Goal: Navigation & Orientation: Find specific page/section

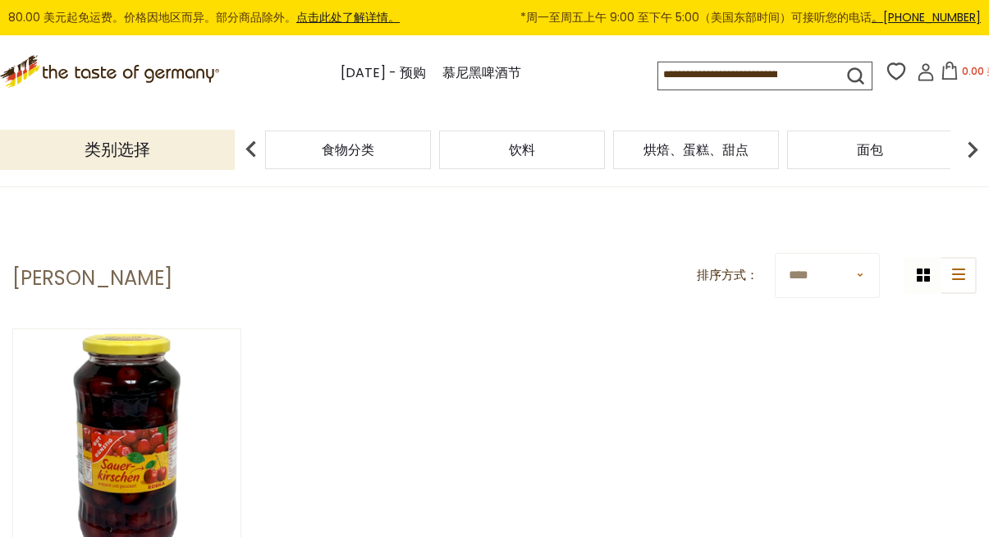
click at [383, 152] on div "食物分类" at bounding box center [348, 150] width 166 height 39
click at [712, 143] on font "烘焙、蛋糕、甜点" at bounding box center [696, 149] width 105 height 19
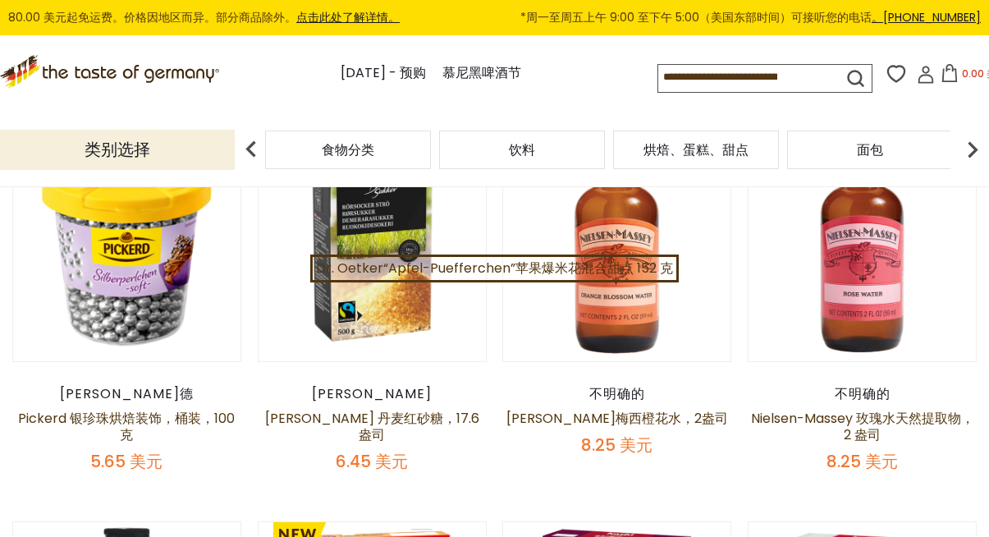
scroll to position [491, 0]
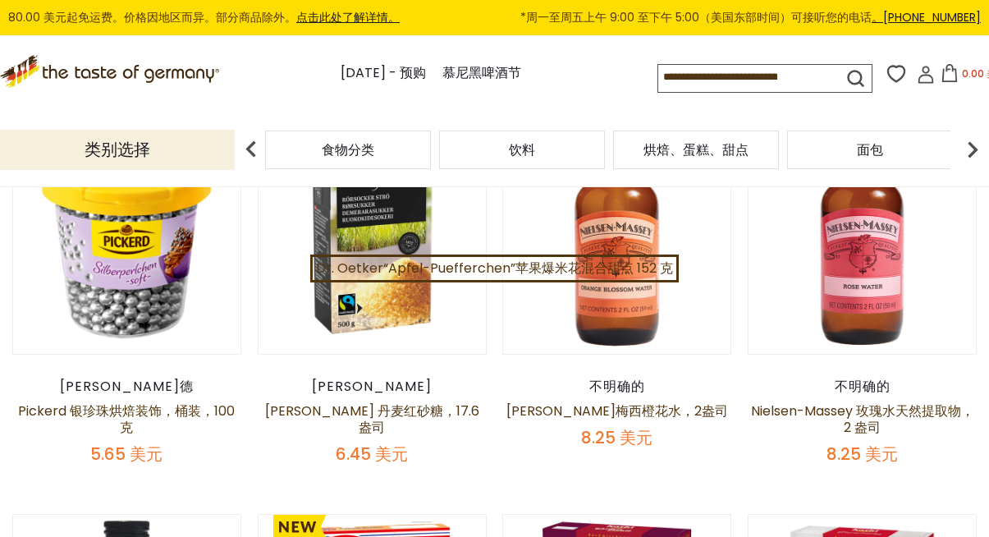
click at [431, 152] on div "面包" at bounding box center [348, 150] width 166 height 39
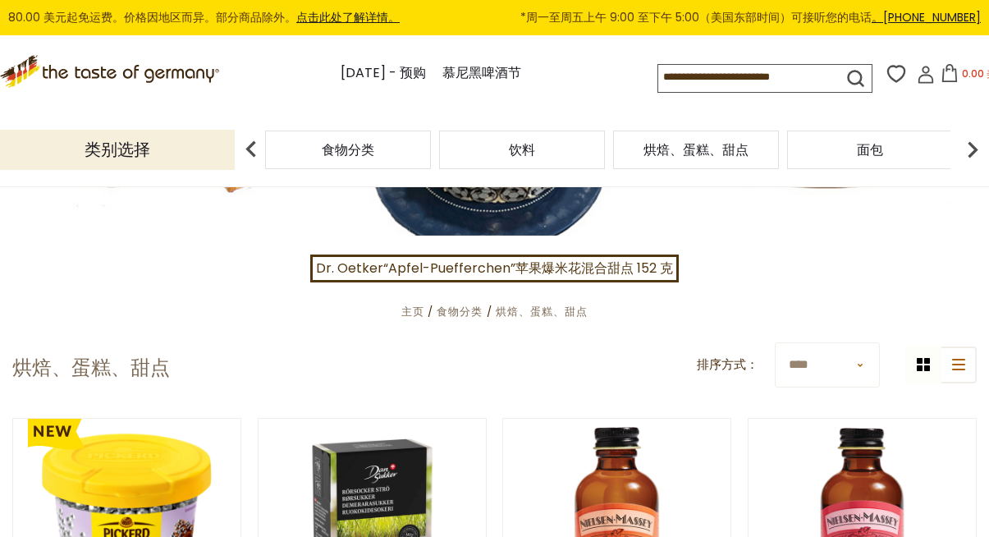
scroll to position [0, 0]
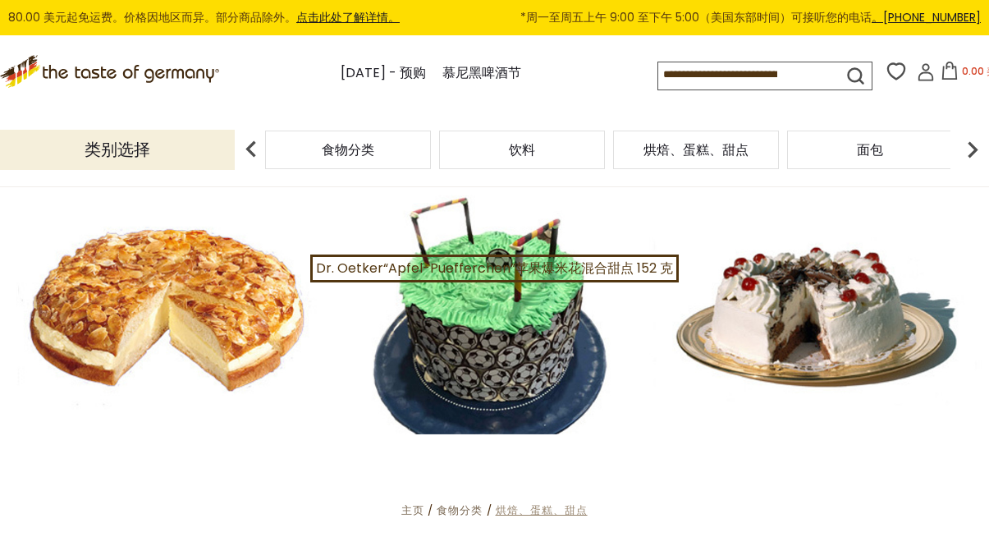
click at [574, 505] on font "烘焙、蛋糕、甜点" at bounding box center [542, 510] width 92 height 16
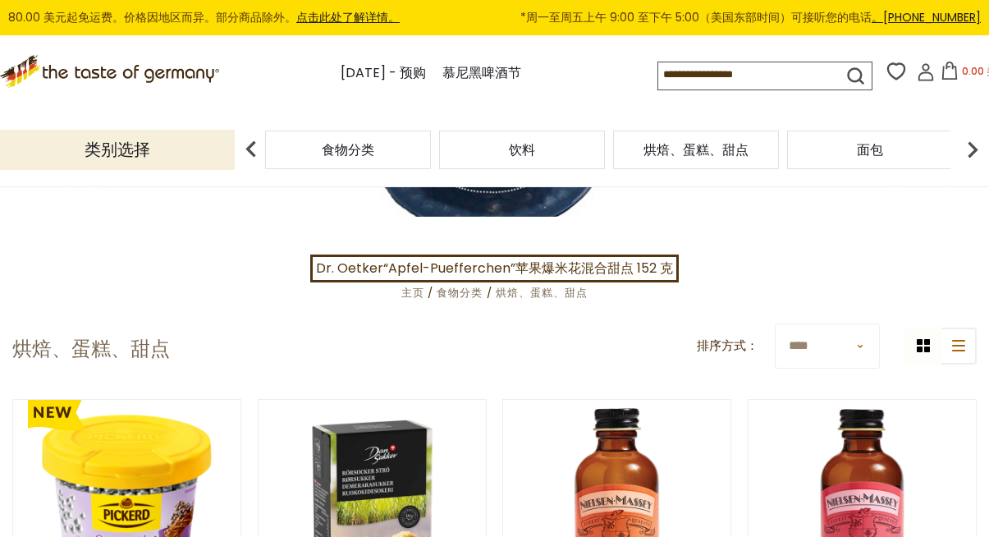
scroll to position [302, 0]
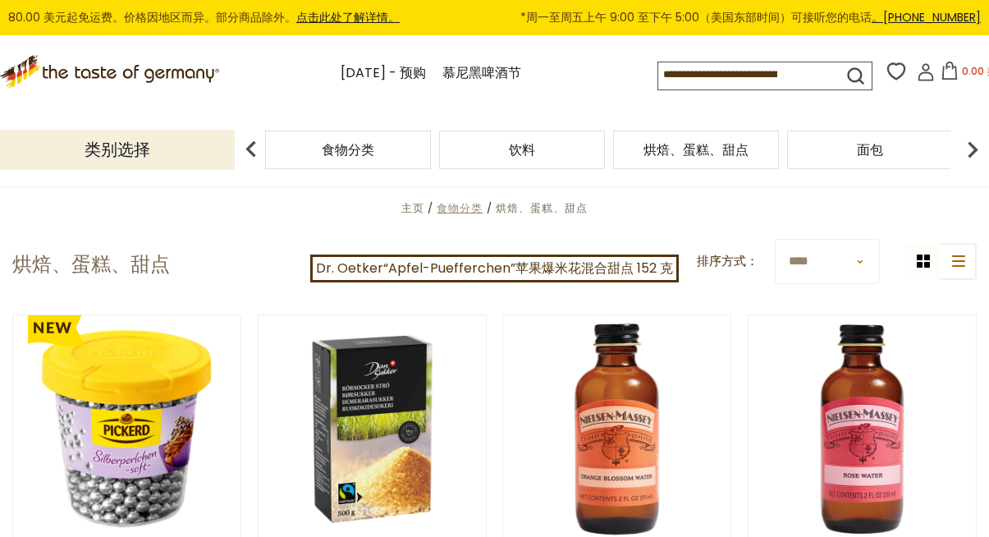
click at [468, 207] on font "食物分类" at bounding box center [460, 208] width 46 height 16
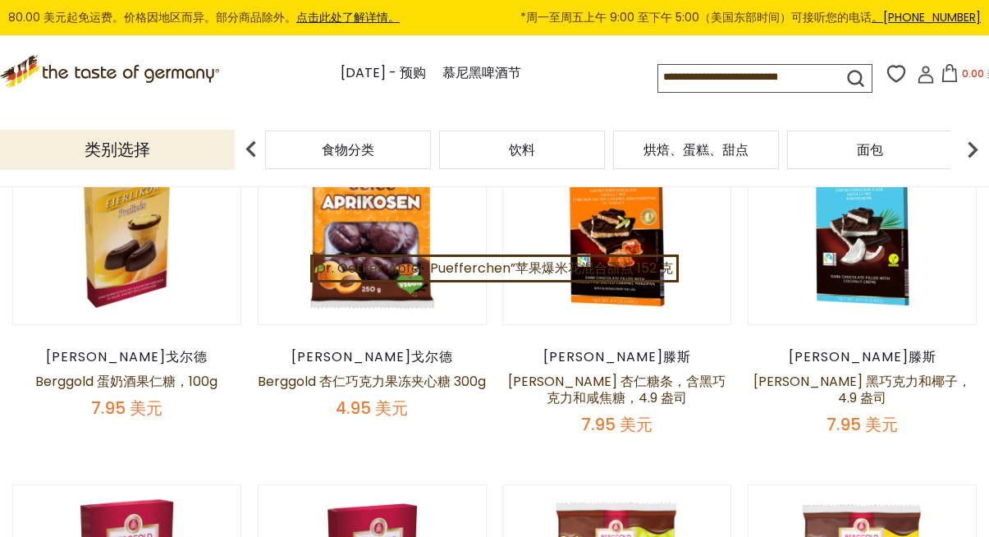
scroll to position [190, 0]
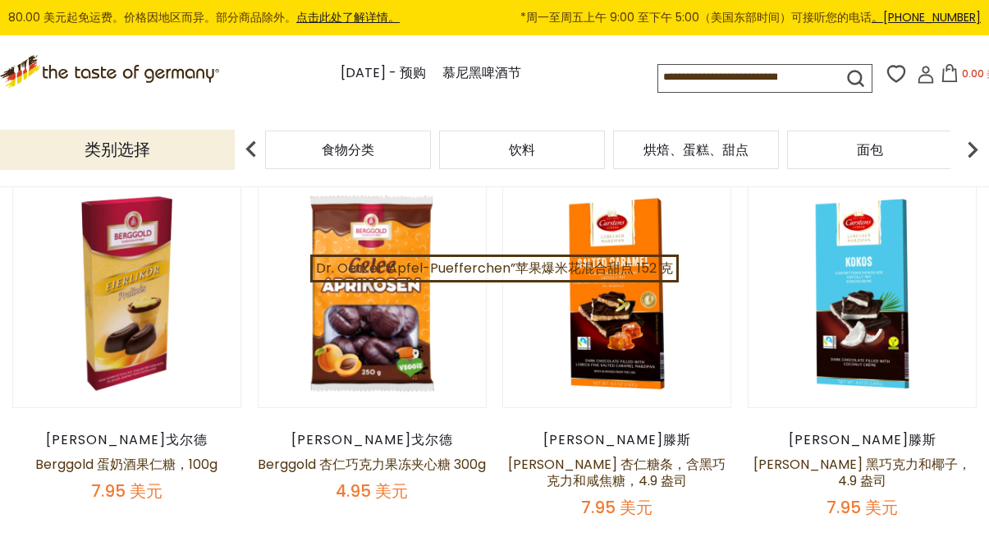
click at [873, 154] on font "面包" at bounding box center [870, 149] width 26 height 19
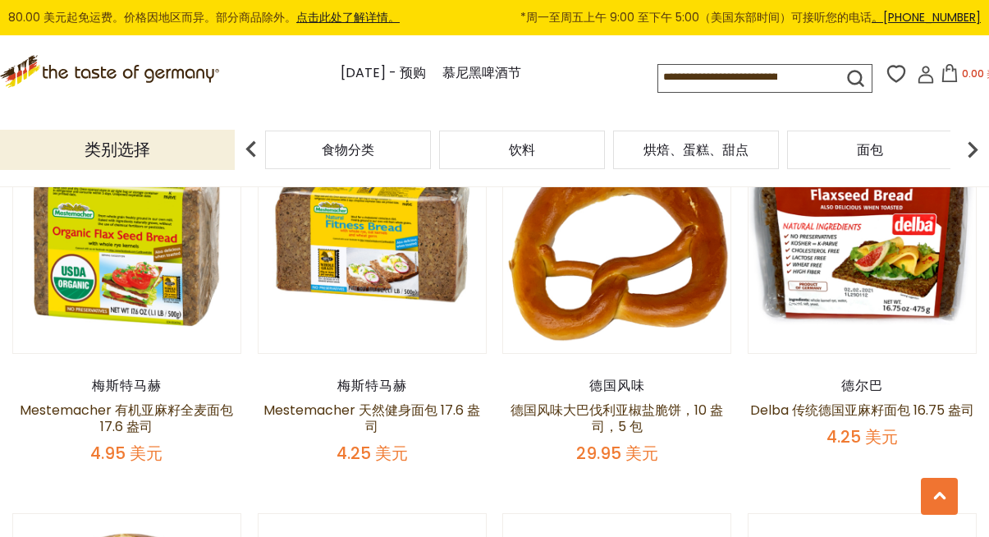
scroll to position [1644, 0]
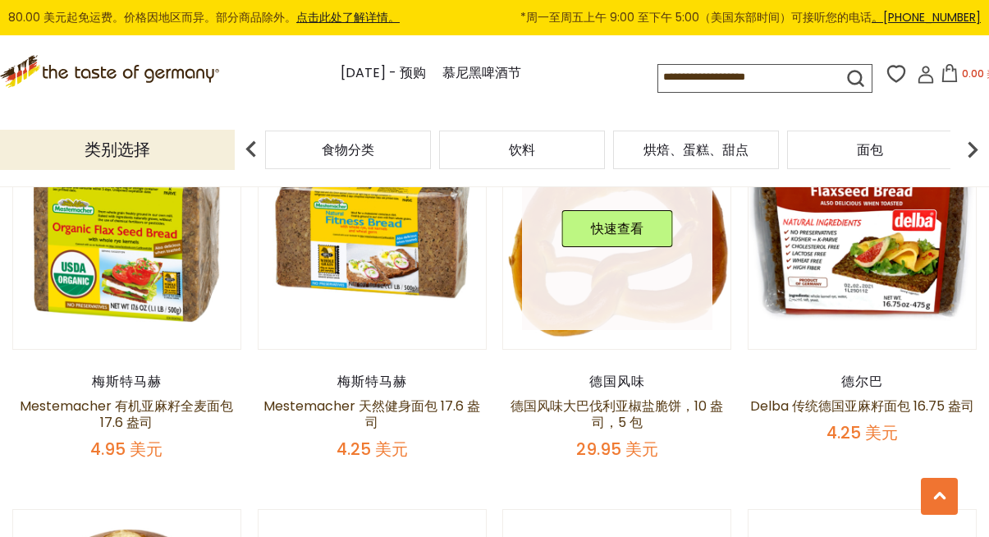
click at [580, 316] on link at bounding box center [617, 235] width 191 height 191
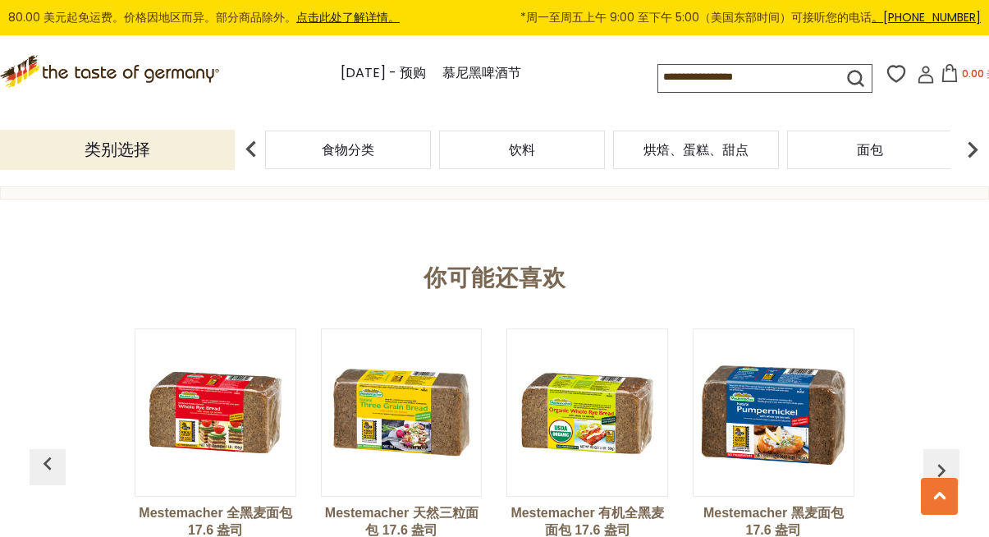
scroll to position [1003, 0]
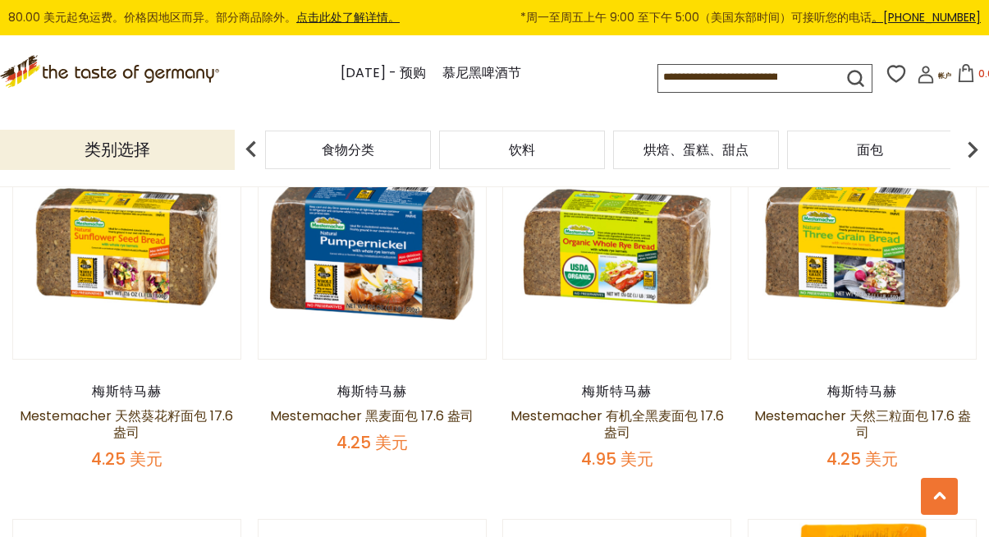
scroll to position [3180, 0]
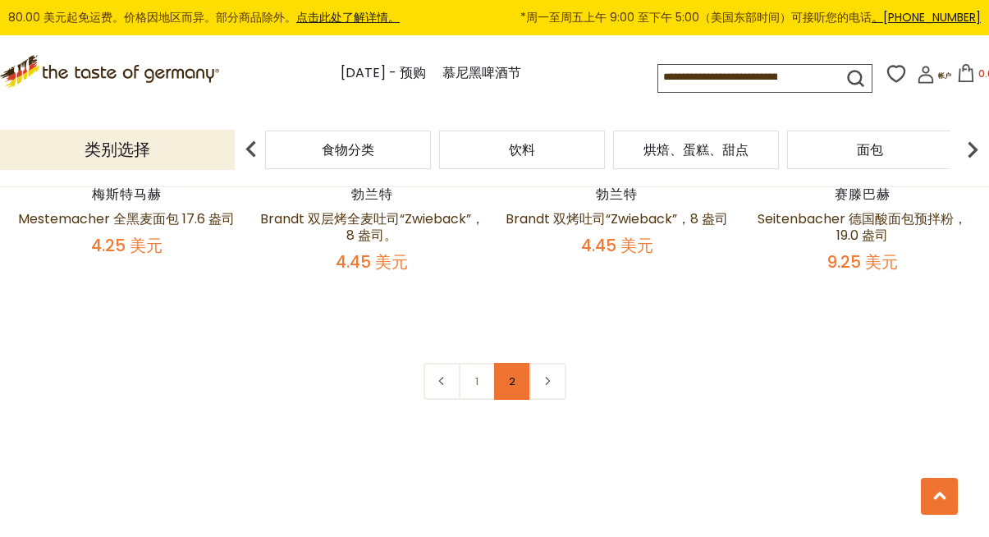
click at [515, 382] on font "2" at bounding box center [512, 382] width 7 height 16
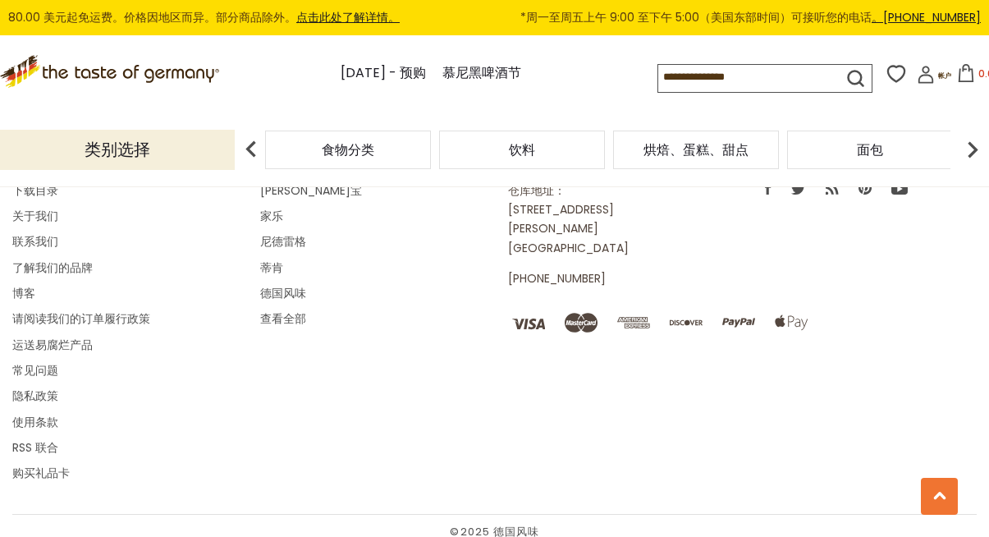
scroll to position [3270, 0]
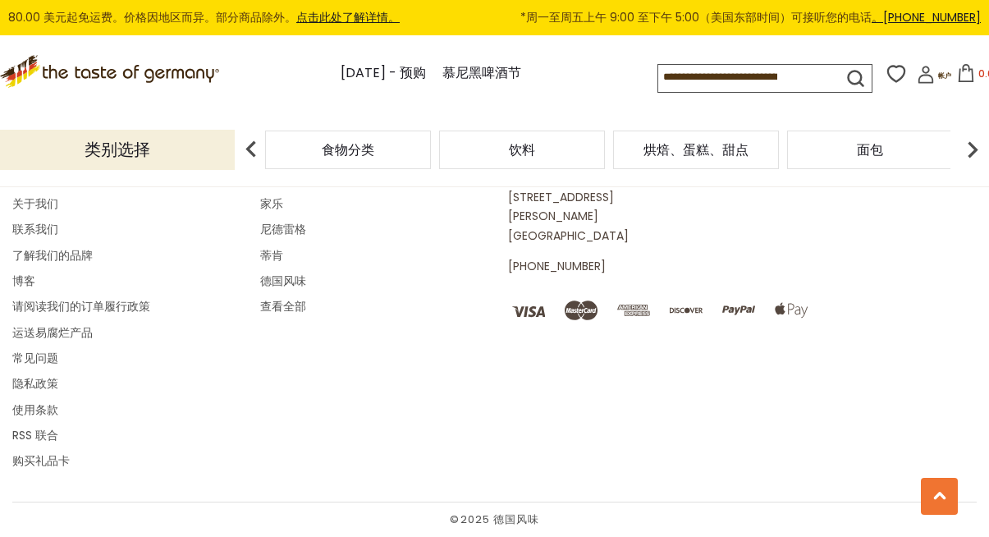
click at [967, 164] on img at bounding box center [972, 149] width 33 height 33
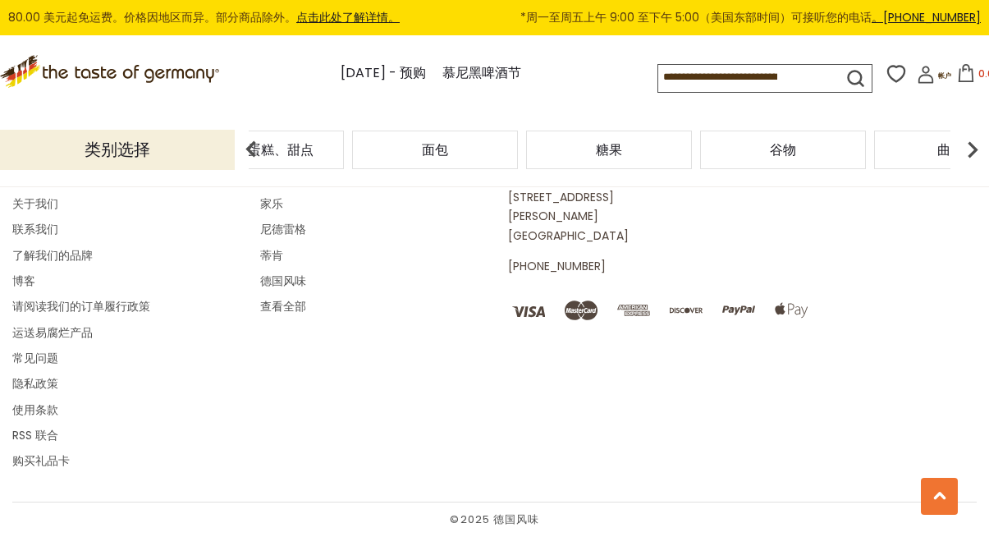
click at [967, 164] on img at bounding box center [972, 149] width 33 height 33
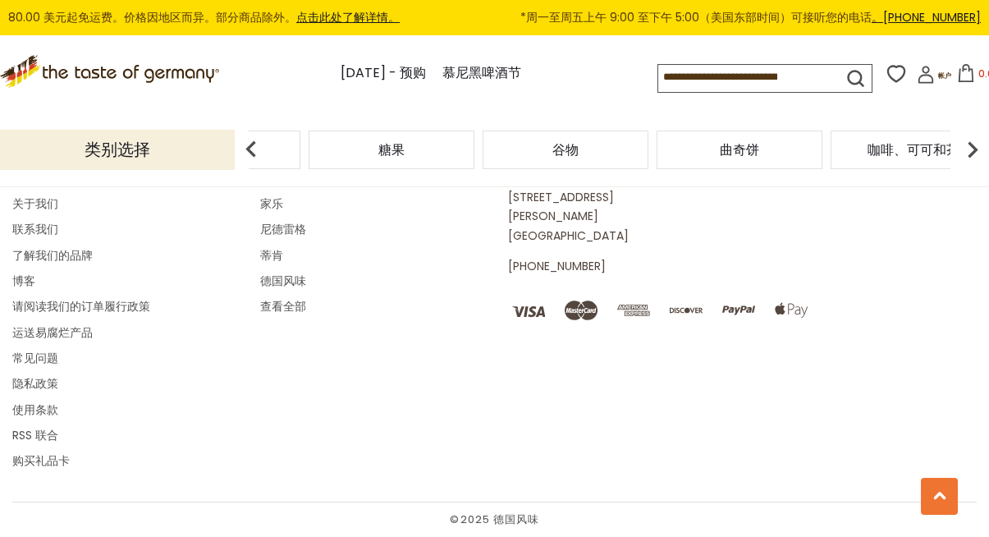
click at [967, 164] on img at bounding box center [972, 149] width 33 height 33
